Goal: Task Accomplishment & Management: Complete application form

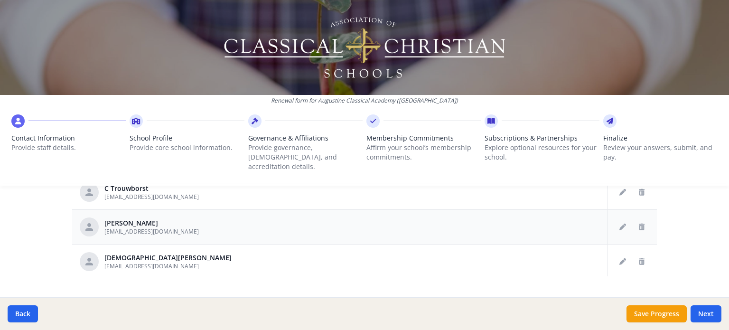
scroll to position [597, 0]
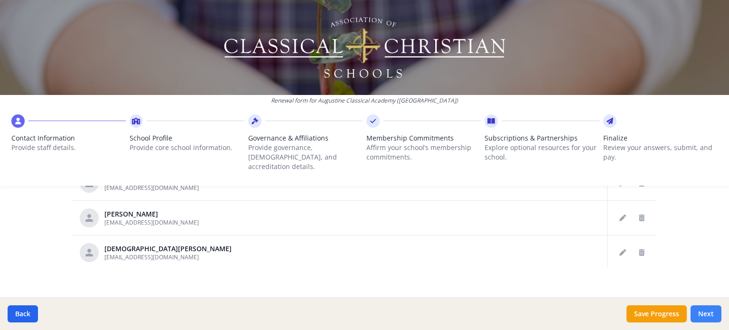
click at [706, 313] on button "Next" at bounding box center [706, 313] width 31 height 17
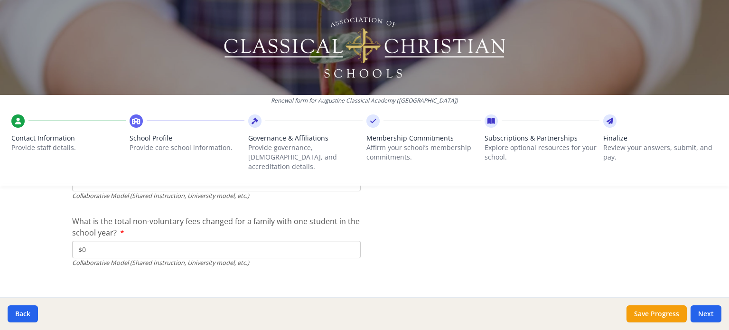
scroll to position [3215, 0]
click at [703, 317] on button "Next" at bounding box center [706, 313] width 31 height 17
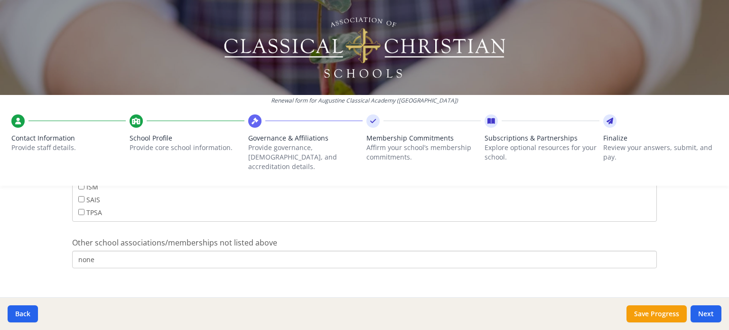
scroll to position [666, 0]
click at [710, 314] on button "Next" at bounding box center [706, 313] width 31 height 17
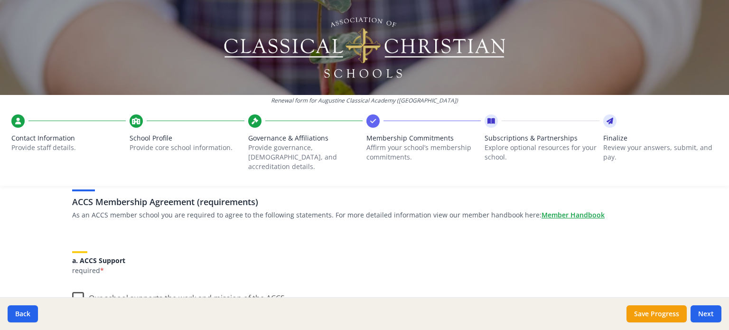
scroll to position [95, 0]
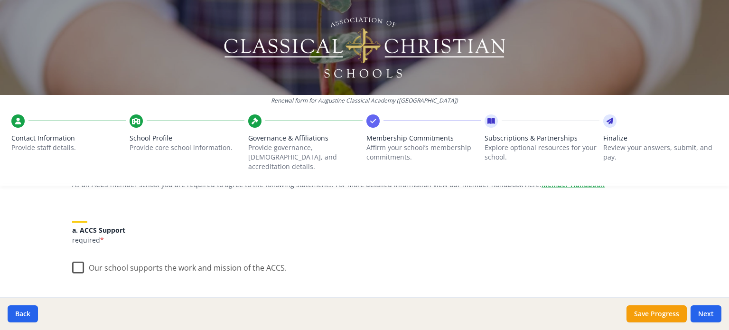
click at [72, 260] on label "Our school supports the work and mission of the ACCS." at bounding box center [179, 265] width 215 height 20
click at [0, 0] on input "Our school supports the work and mission of the ACCS." at bounding box center [0, 0] width 0 height 0
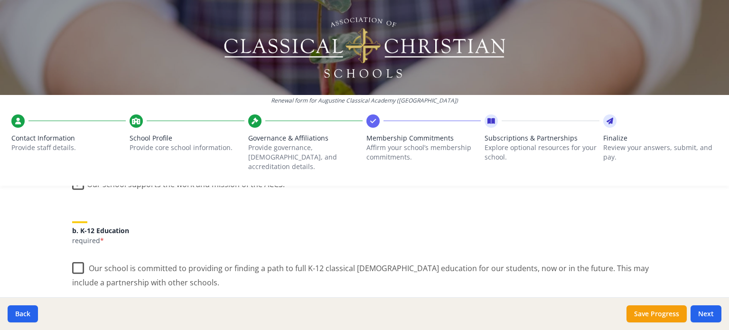
scroll to position [190, 0]
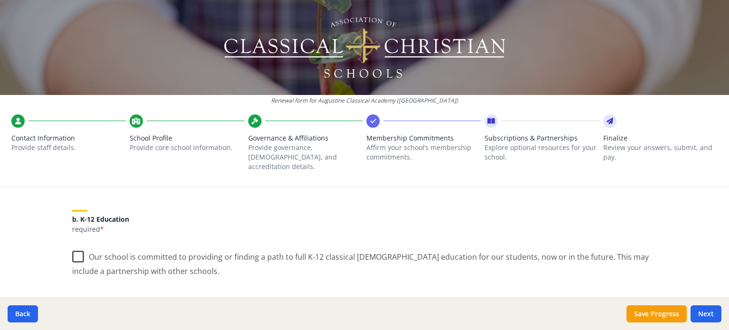
click at [76, 248] on label "Our school is committed to providing or finding a path to full K-12 classical C…" at bounding box center [364, 260] width 585 height 32
click at [0, 0] on input "Our school is committed to providing or finding a path to full K-12 classical C…" at bounding box center [0, 0] width 0 height 0
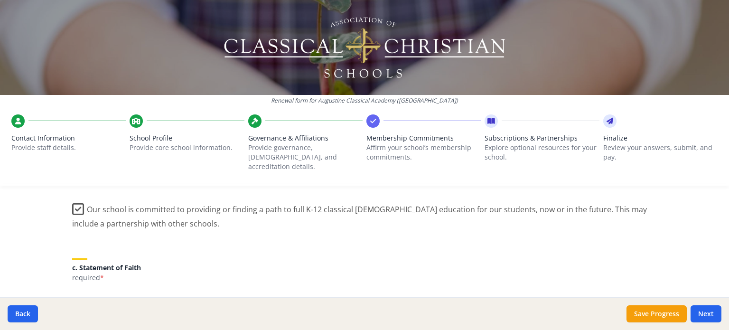
scroll to position [285, 0]
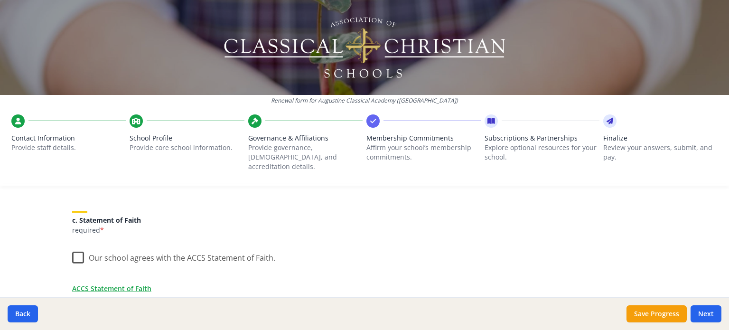
click at [75, 248] on label "Our school agrees with the ACCS Statement of Faith." at bounding box center [173, 255] width 203 height 20
click at [0, 0] on input "Our school agrees with the ACCS Statement of Faith." at bounding box center [0, 0] width 0 height 0
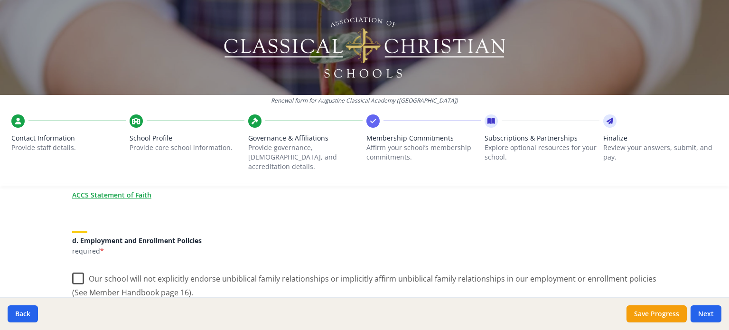
scroll to position [380, 0]
click at [77, 265] on label "Our school will not explicitly endorse unbiblical family relationships or impli…" at bounding box center [364, 281] width 585 height 32
click at [0, 0] on input "Our school will not explicitly endorse unbiblical family relationships or impli…" at bounding box center [0, 0] width 0 height 0
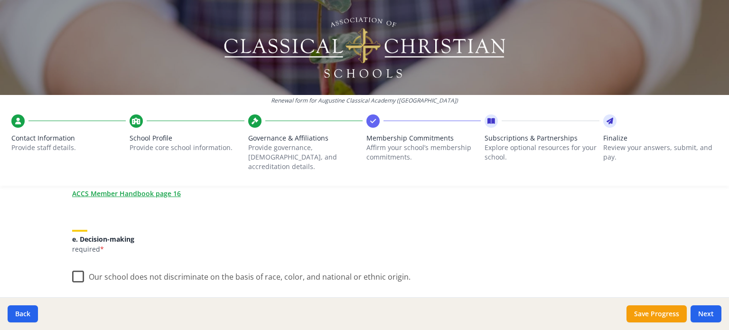
scroll to position [570, 0]
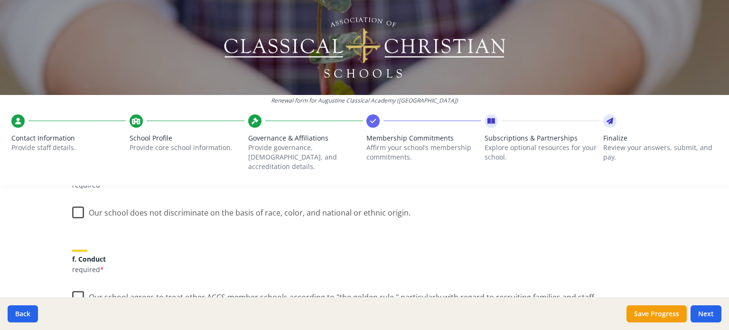
click at [74, 202] on label "Our school does not discriminate on the basis of race, color, and national or e…" at bounding box center [241, 210] width 338 height 20
click at [0, 0] on input "Our school does not discriminate on the basis of race, color, and national or e…" at bounding box center [0, 0] width 0 height 0
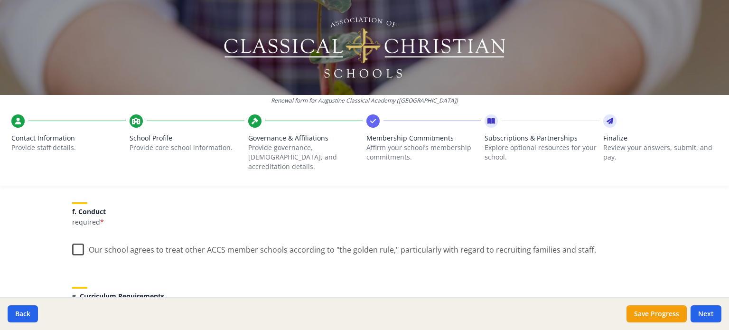
click at [73, 237] on label "Our school agrees to treat other ACCS member schools according to "the golden r…" at bounding box center [334, 247] width 524 height 20
click at [0, 0] on input "Our school agrees to treat other ACCS member schools according to "the golden r…" at bounding box center [0, 0] width 0 height 0
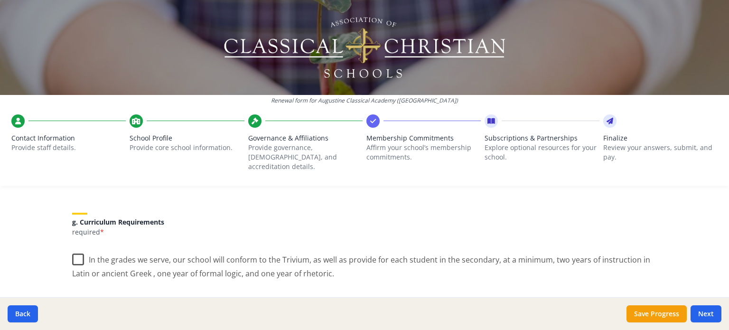
scroll to position [712, 0]
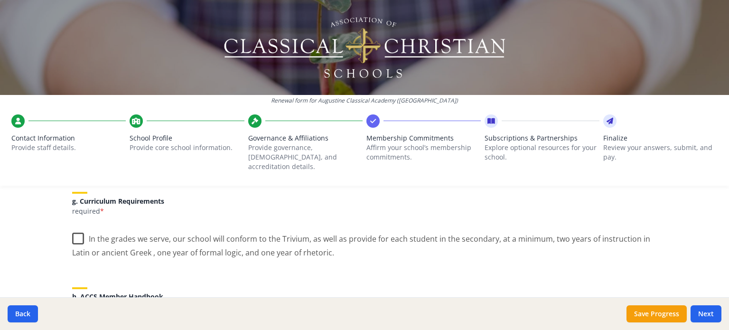
click at [77, 228] on label "In the grades we serve, our school will conform to the Trivium, as well as prov…" at bounding box center [364, 242] width 585 height 32
click at [0, 0] on input "In the grades we serve, our school will conform to the Trivium, as well as prov…" at bounding box center [0, 0] width 0 height 0
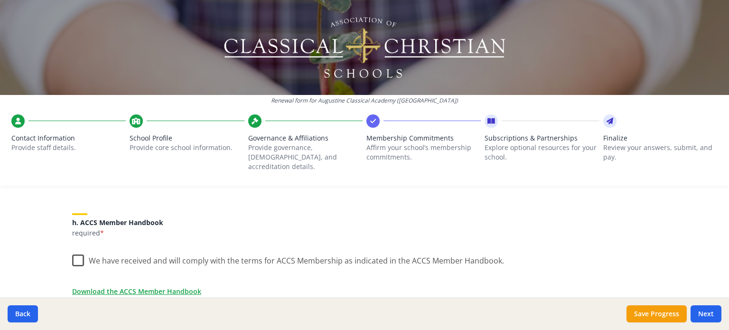
scroll to position [807, 0]
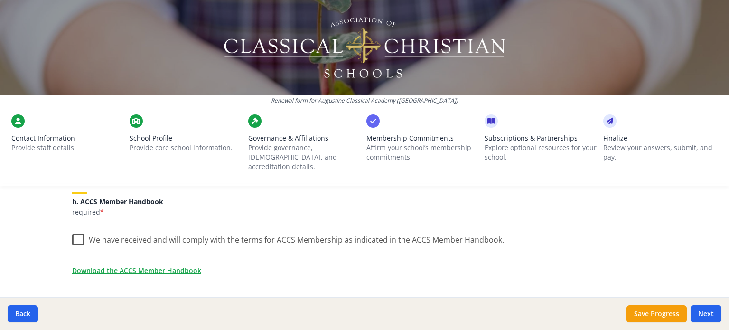
click at [75, 231] on label "We have received and will comply with the terms for ACCS Membership as indicate…" at bounding box center [288, 237] width 432 height 20
click at [0, 0] on input "We have received and will comply with the terms for ACCS Membership as indicate…" at bounding box center [0, 0] width 0 height 0
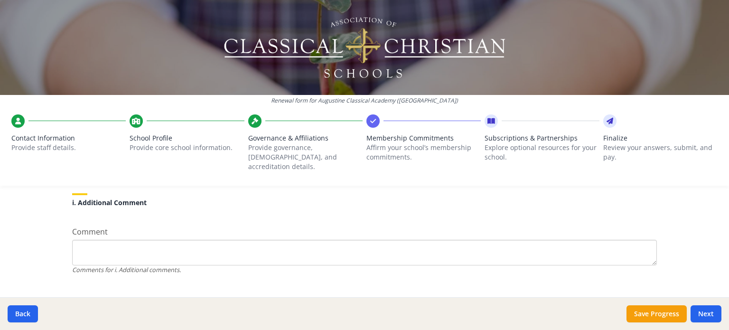
scroll to position [928, 0]
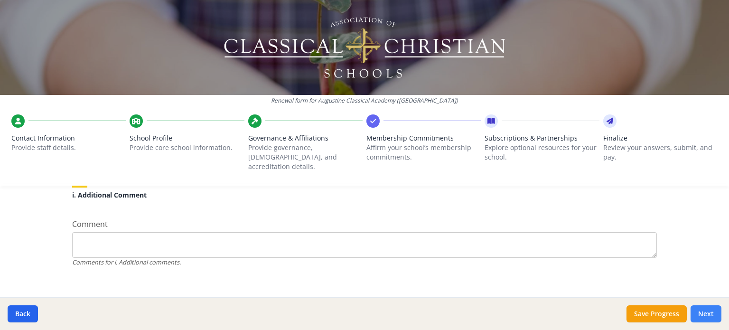
click at [705, 313] on button "Next" at bounding box center [706, 313] width 31 height 17
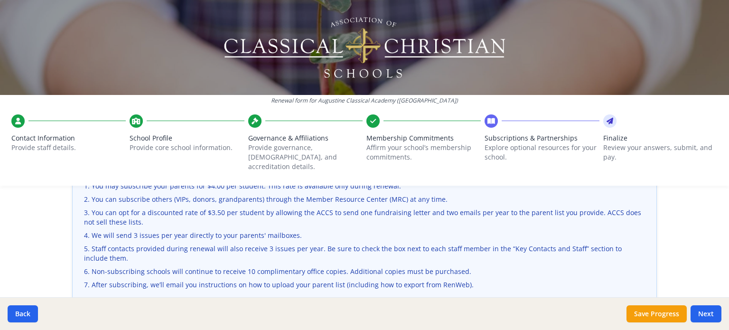
scroll to position [380, 0]
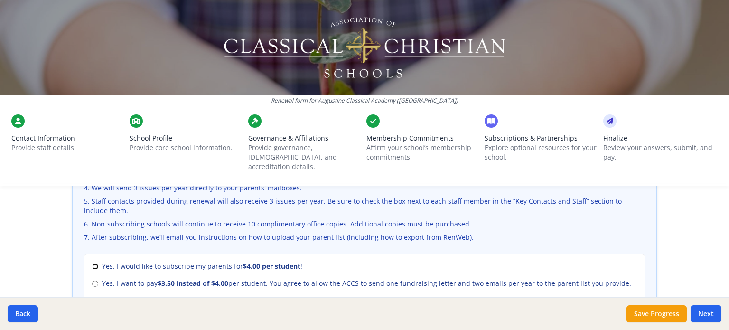
click at [92, 263] on input "Yes. I would like to subscribe my parents for $4.00 per student !" at bounding box center [95, 266] width 6 height 6
radio input "true"
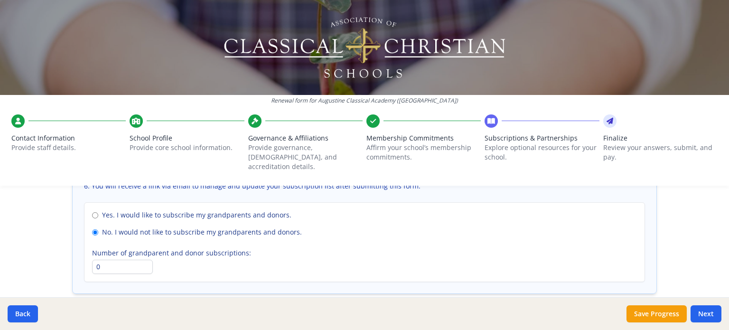
scroll to position [753, 0]
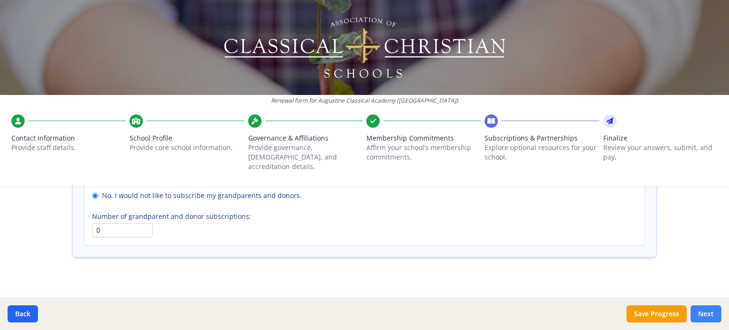
click at [703, 311] on button "Next" at bounding box center [706, 313] width 31 height 17
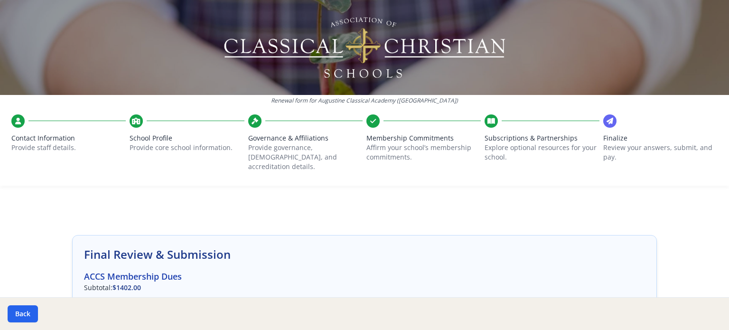
scroll to position [0, 0]
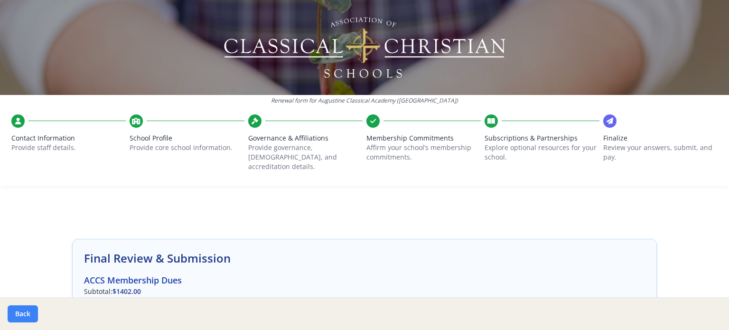
click at [8, 319] on button "Back" at bounding box center [23, 313] width 30 height 17
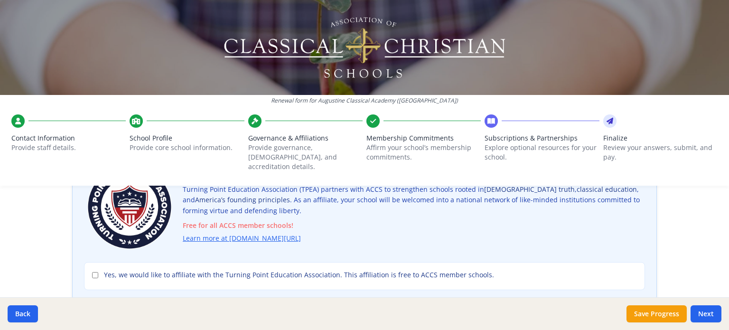
scroll to position [95, 0]
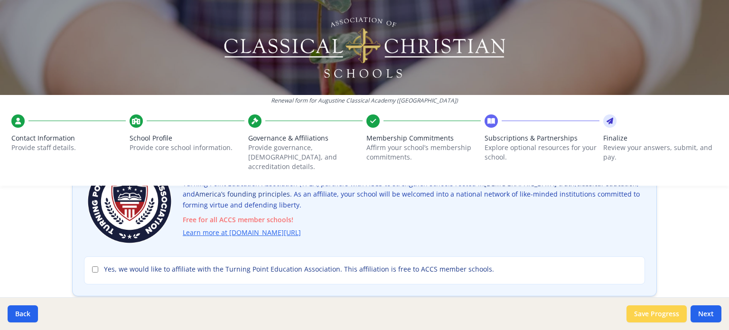
click at [666, 318] on button "Save Progress" at bounding box center [657, 313] width 60 height 17
